Goal: Transaction & Acquisition: Book appointment/travel/reservation

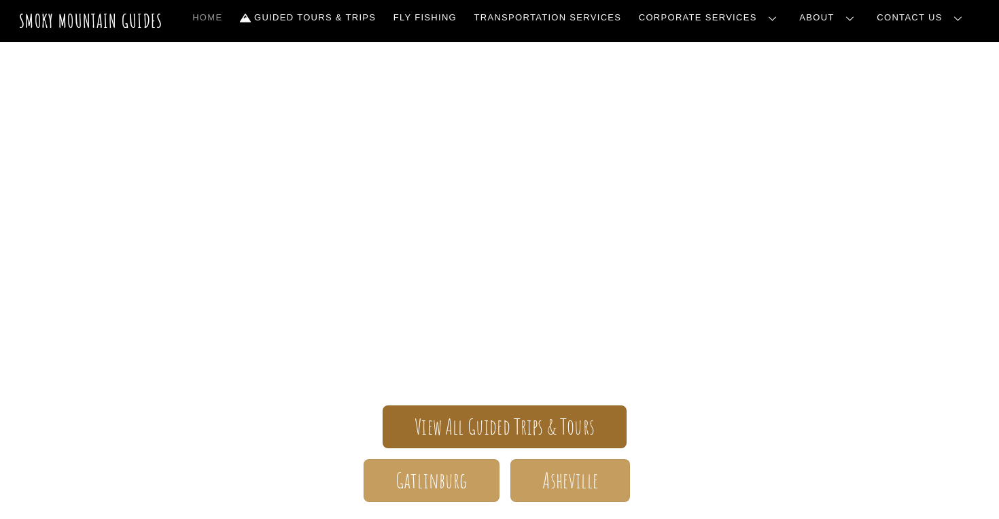
click at [497, 426] on span "View All Guided Trips & Tours" at bounding box center [505, 426] width 180 height 14
click at [465, 422] on span "View All Guided Trips & Tours" at bounding box center [505, 426] width 180 height 14
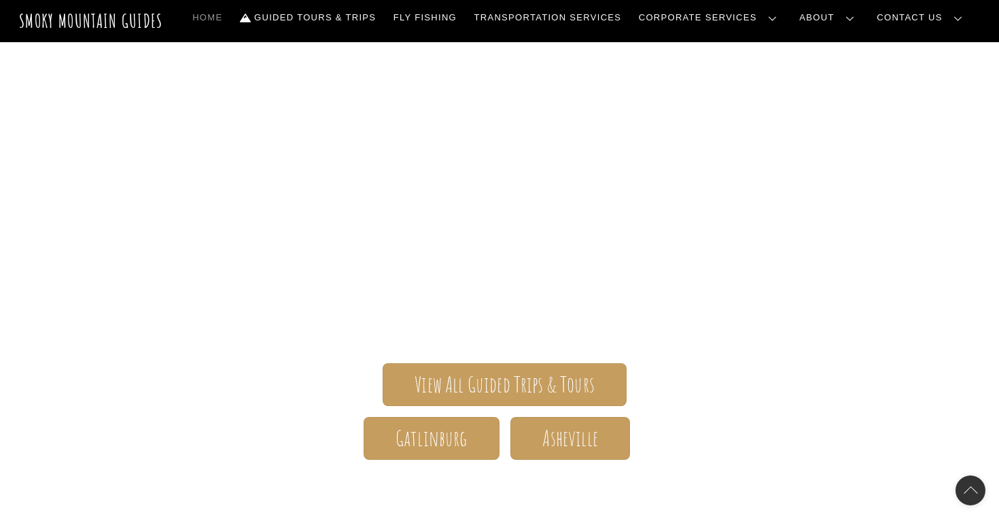
scroll to position [41, 0]
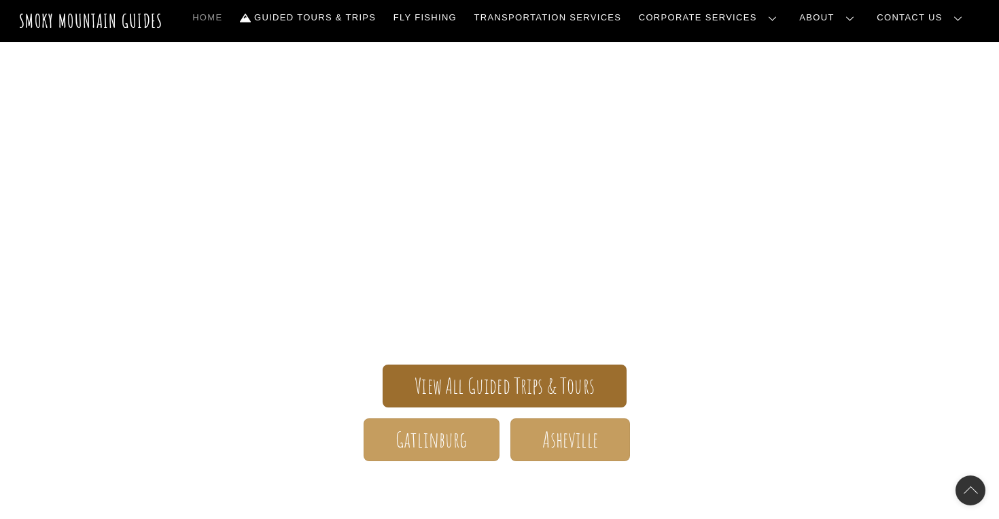
click at [501, 379] on span "View All Guided Trips & Tours" at bounding box center [505, 386] width 180 height 14
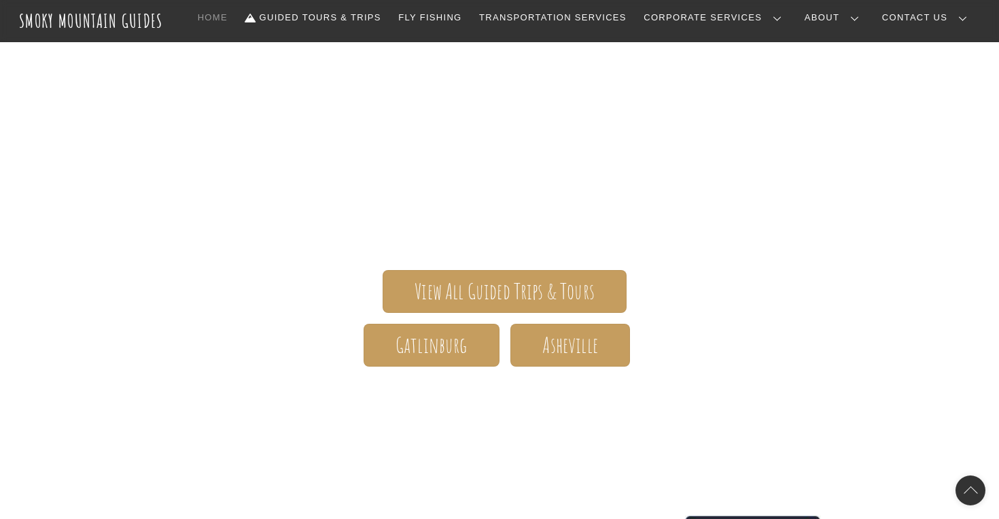
scroll to position [147, 0]
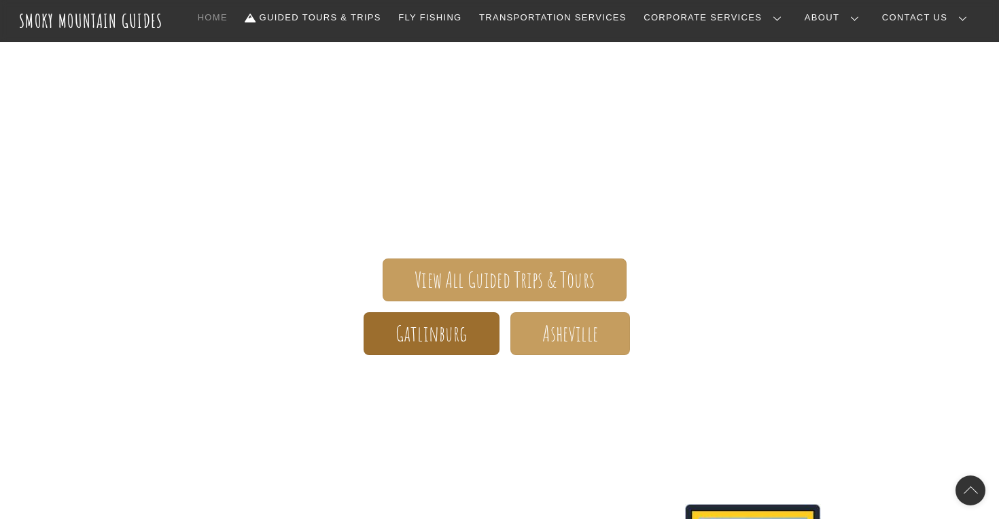
click at [415, 339] on span "Gatlinburg" at bounding box center [432, 333] width 72 height 14
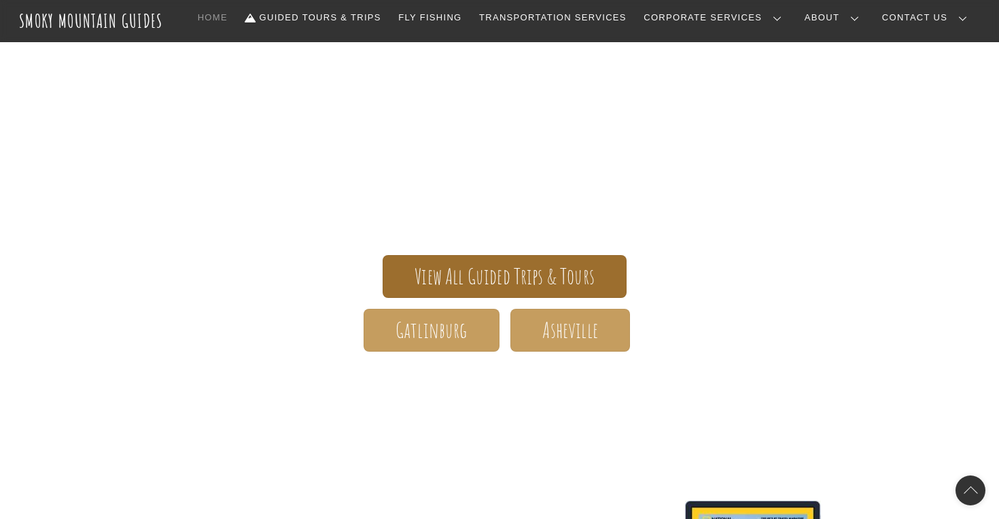
click at [484, 271] on span "View All Guided Trips & Tours" at bounding box center [505, 276] width 180 height 14
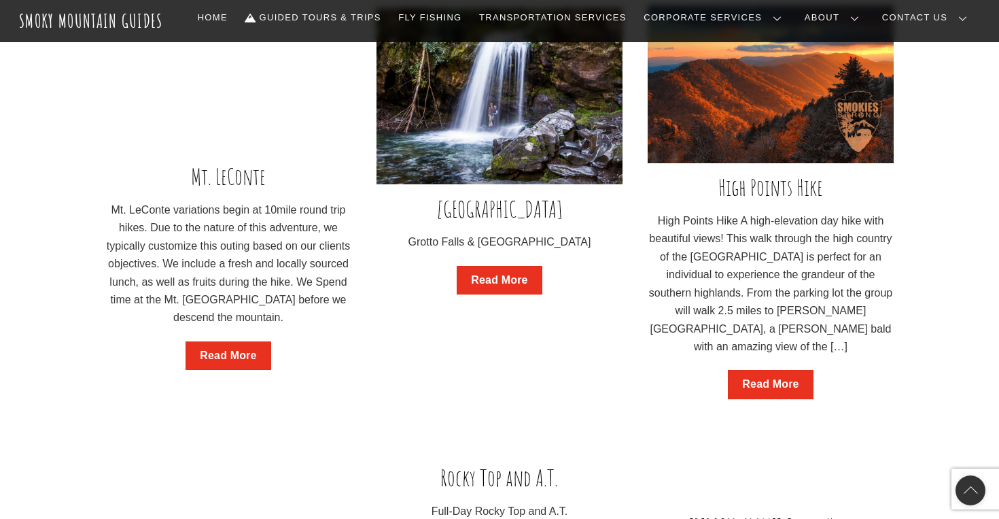
scroll to position [1331, 0]
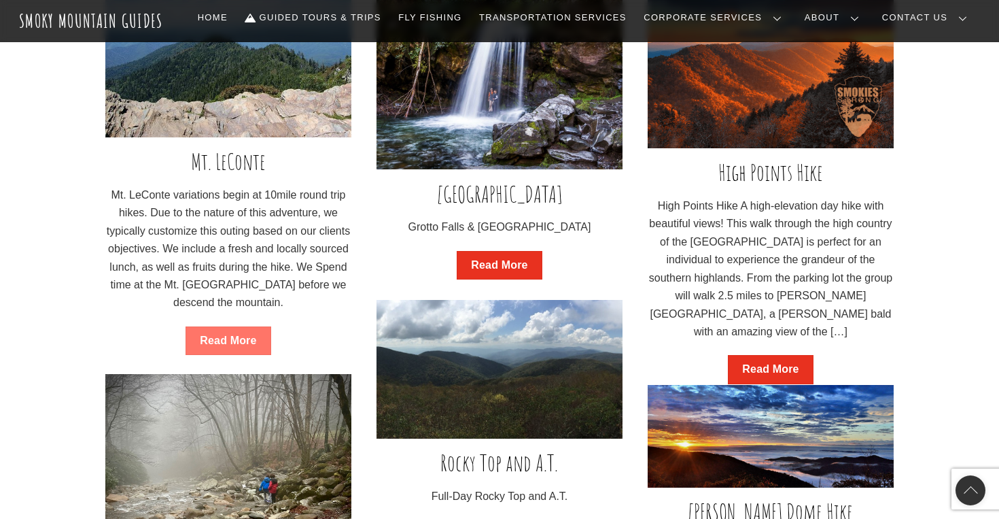
click at [222, 332] on link "Read More" at bounding box center [228, 340] width 85 height 29
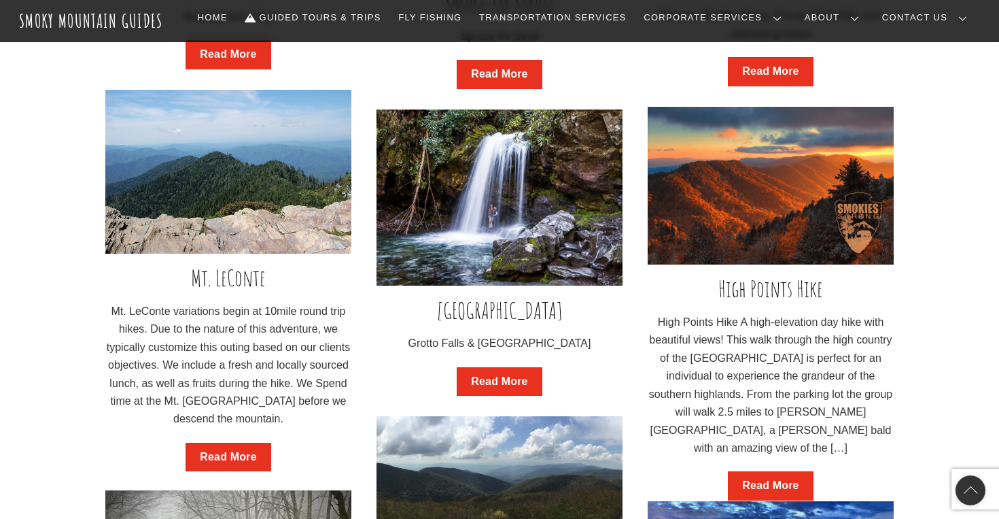
scroll to position [1144, 0]
